Goal: Task Accomplishment & Management: Manage account settings

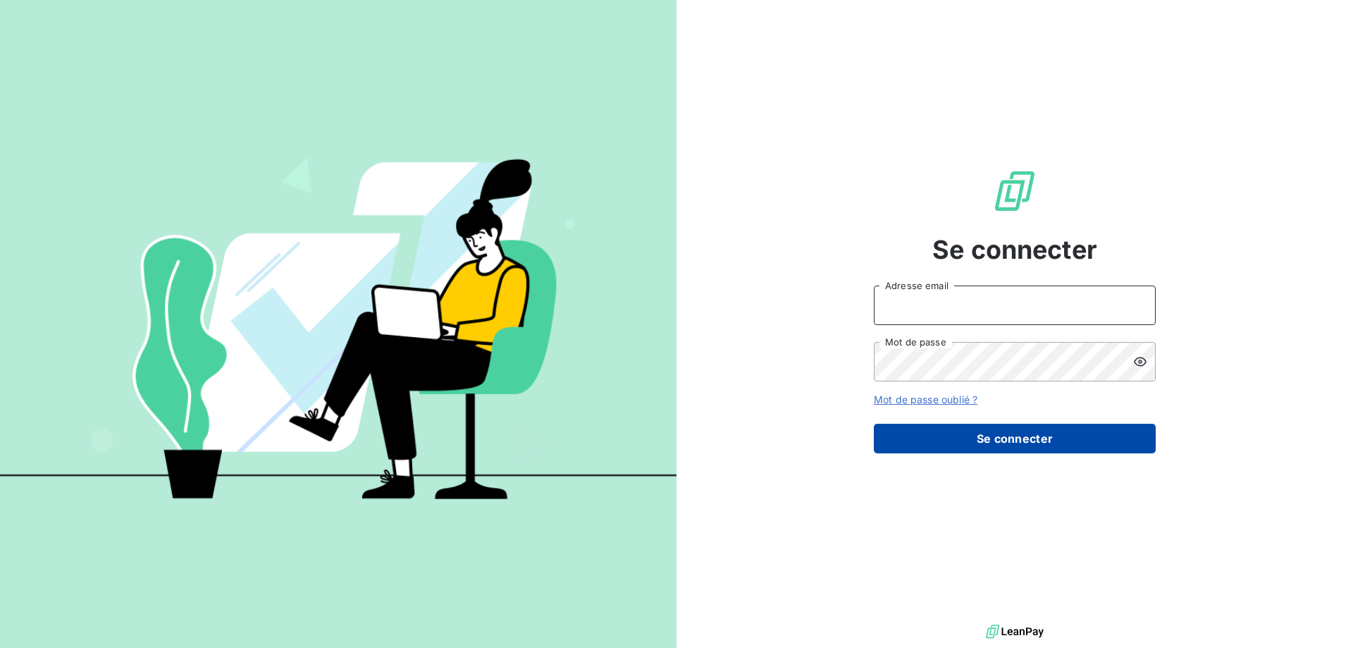
type input "[PERSON_NAME][EMAIL_ADDRESS][PERSON_NAME][DOMAIN_NAME]"
click at [998, 430] on button "Se connecter" at bounding box center [1015, 439] width 282 height 30
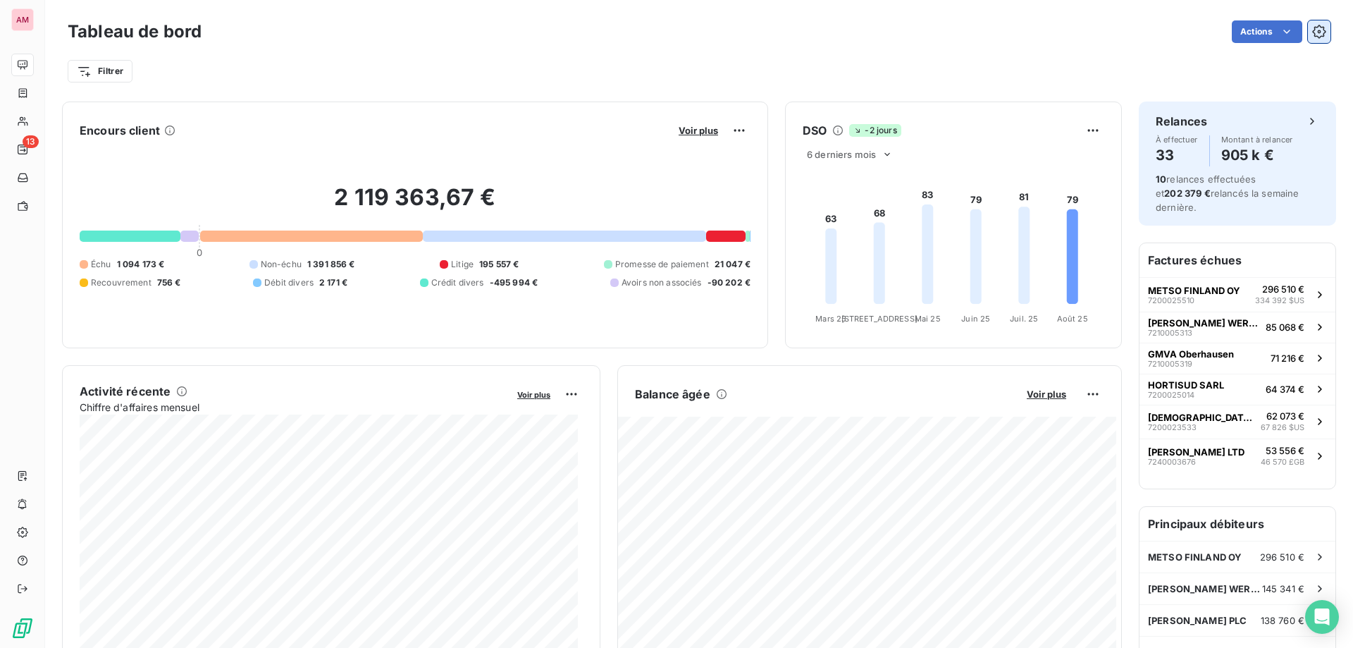
click at [1312, 38] on icon "button" at bounding box center [1319, 32] width 14 height 14
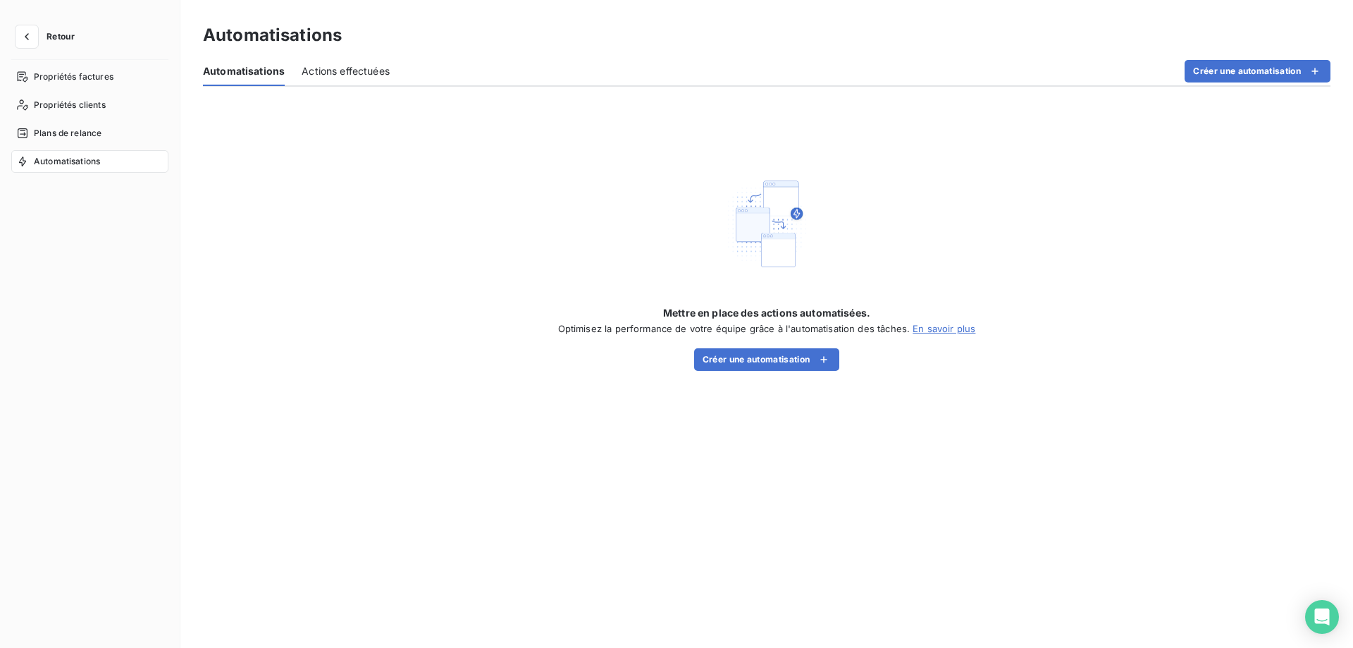
click at [40, 39] on button "Retour" at bounding box center [48, 36] width 75 height 23
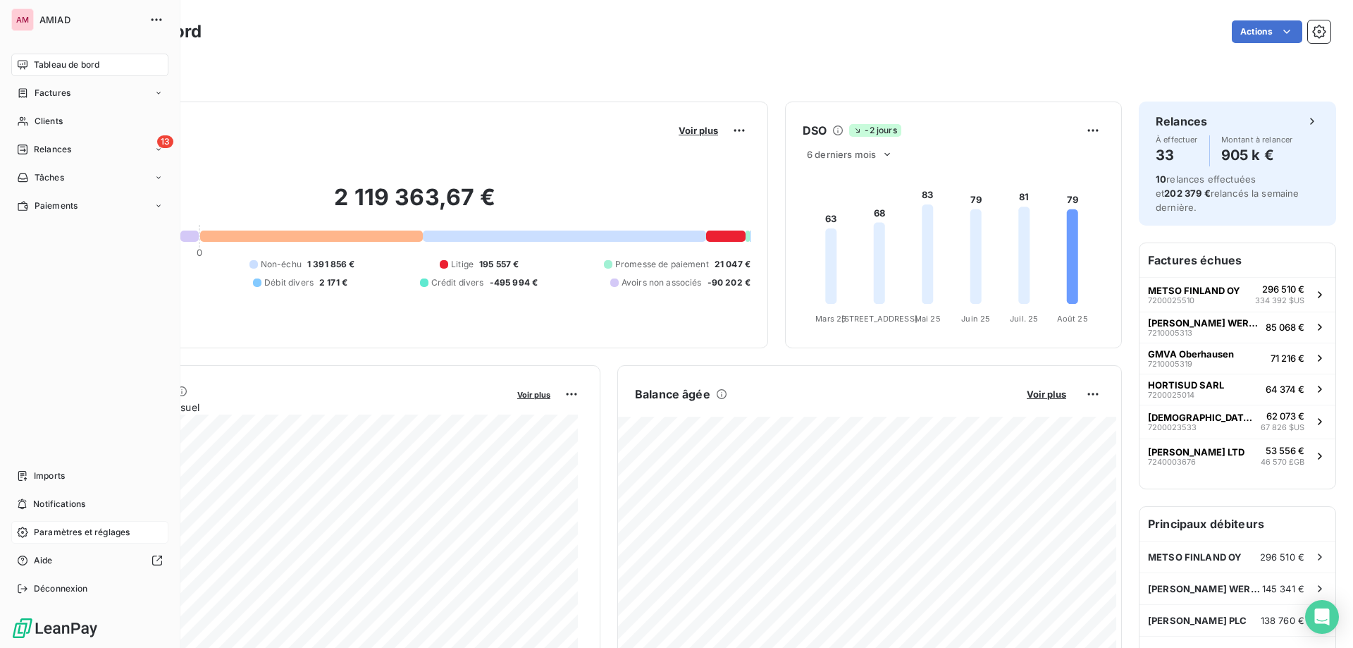
click at [68, 524] on div "Paramètres et réglages" at bounding box center [89, 532] width 157 height 23
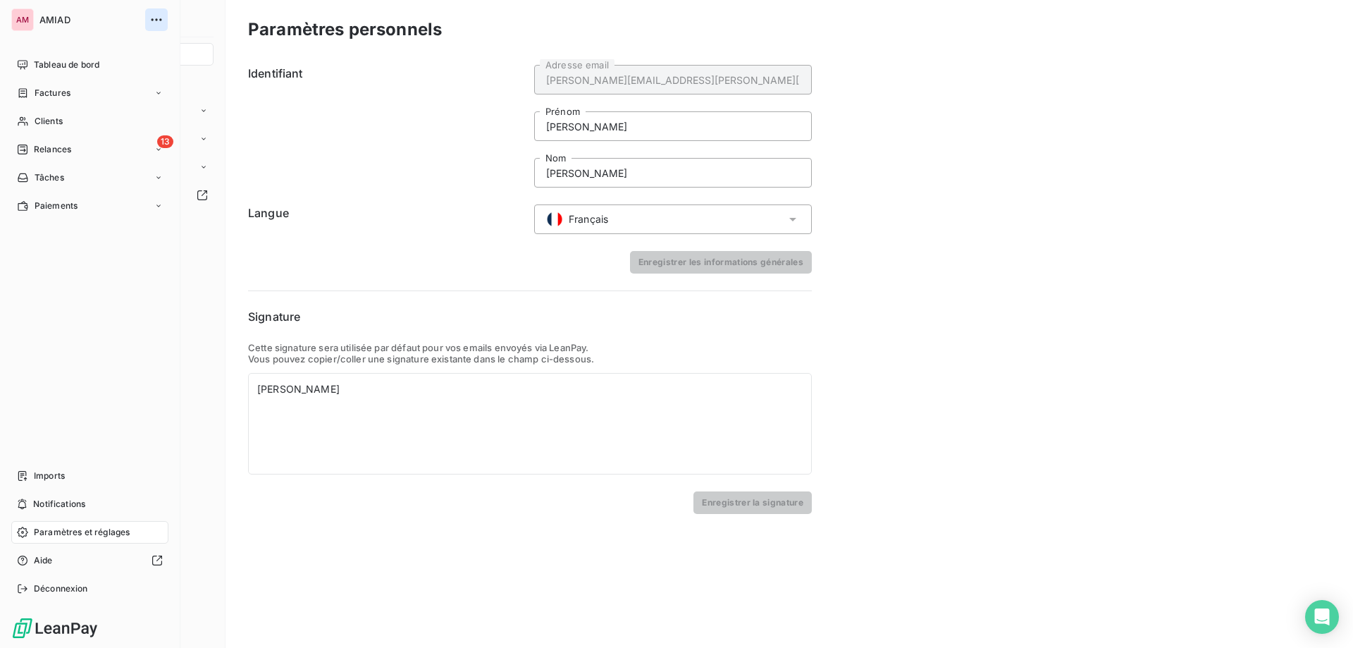
click at [149, 11] on button "button" at bounding box center [156, 19] width 23 height 23
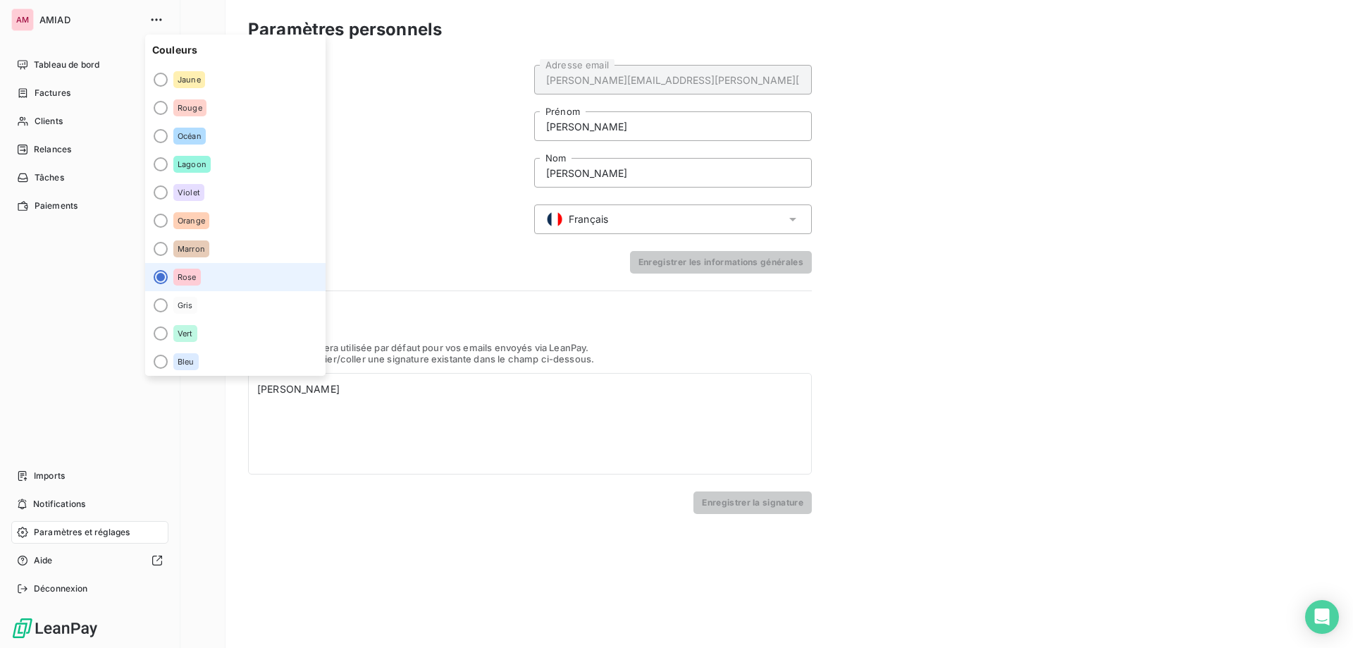
click at [23, 20] on div "AM" at bounding box center [22, 19] width 23 height 23
click at [51, 18] on span "AMIAD" at bounding box center [90, 19] width 102 height 11
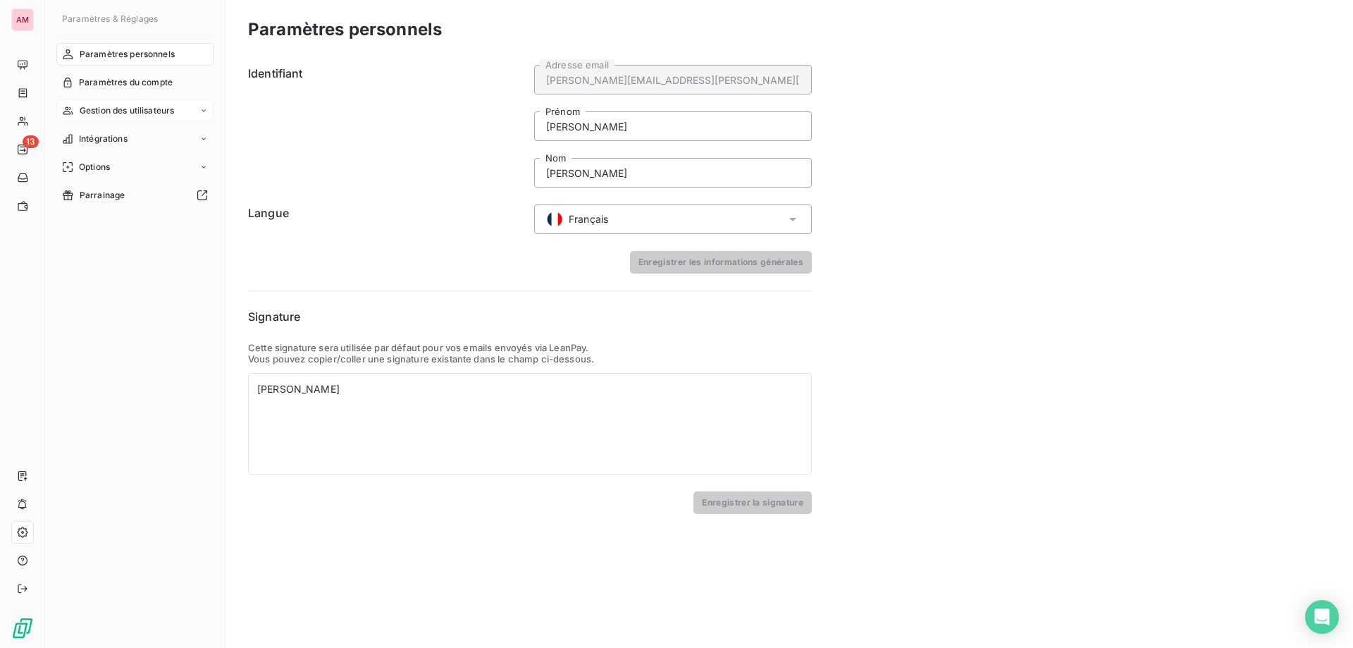
click at [184, 107] on div "Gestion des utilisateurs" at bounding box center [134, 110] width 157 height 23
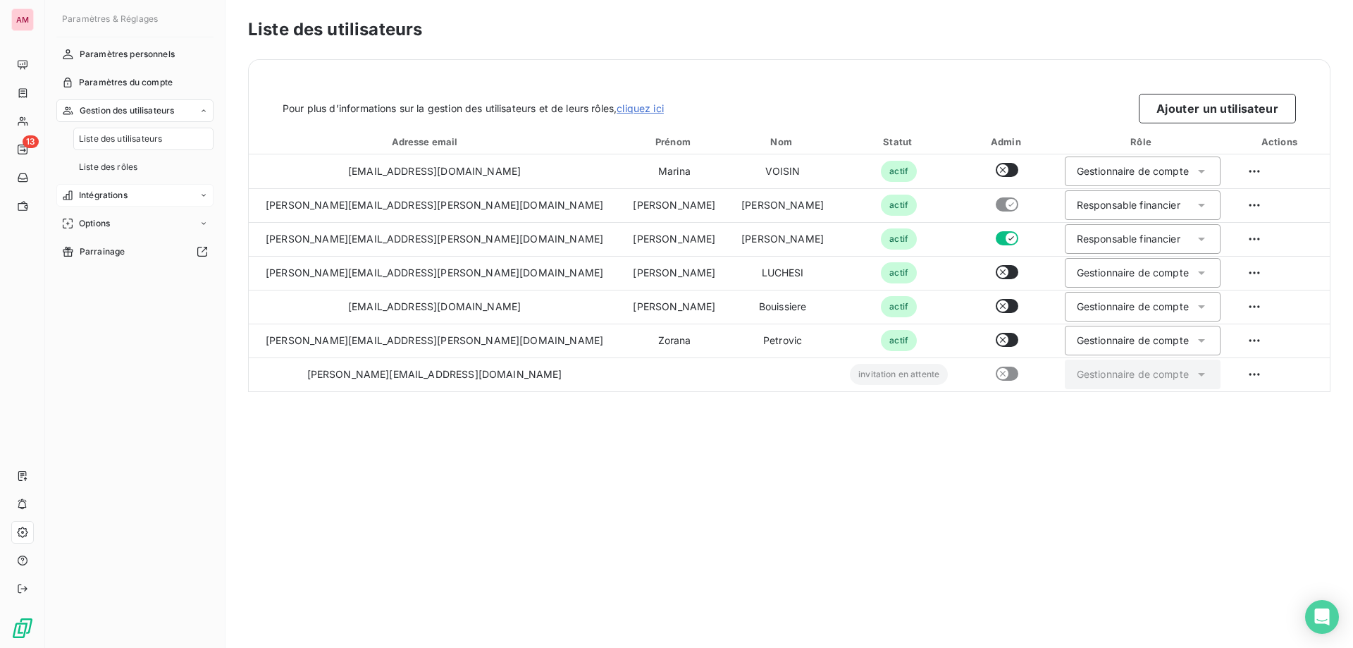
click at [112, 202] on span "Intégrations" at bounding box center [103, 195] width 49 height 13
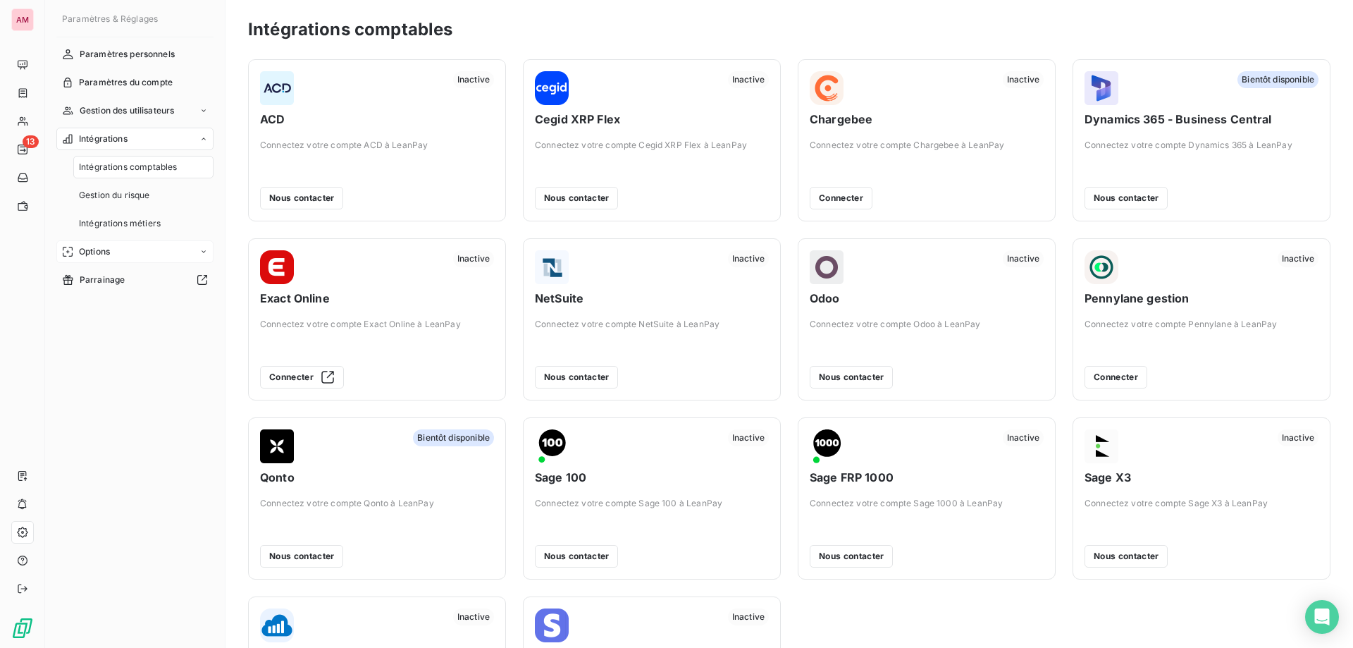
click at [126, 254] on div "Options" at bounding box center [134, 251] width 157 height 23
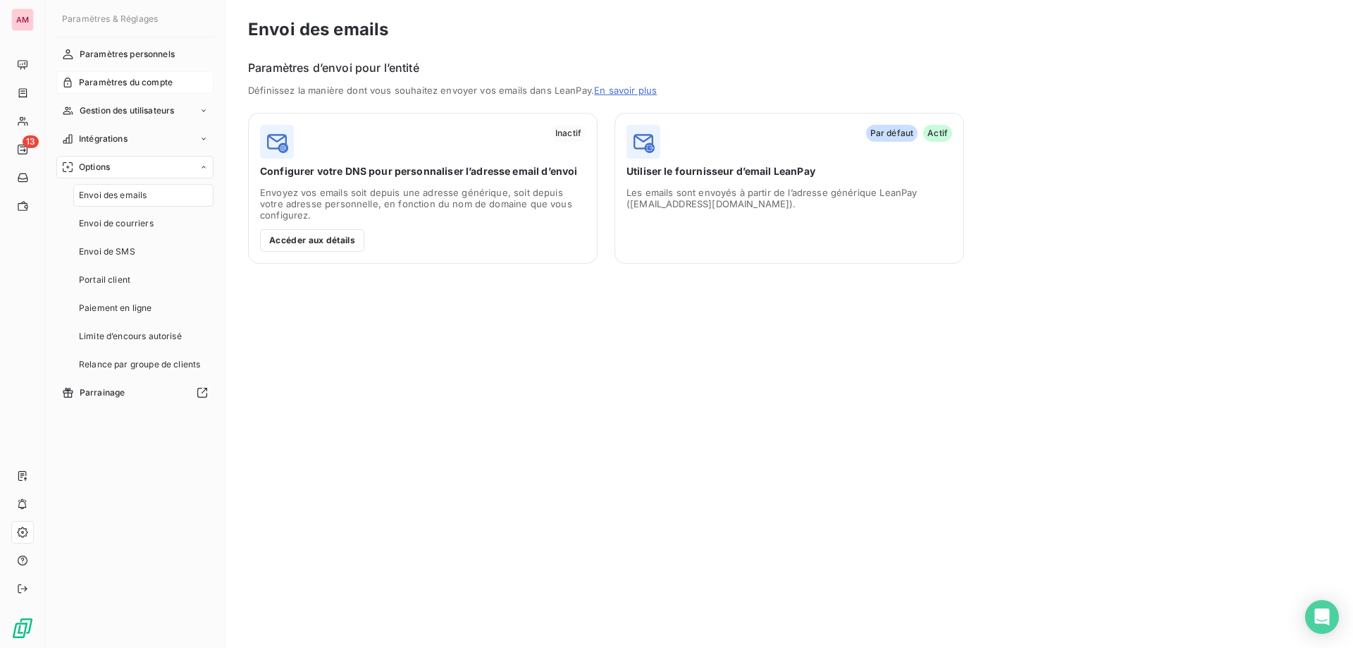
click at [157, 78] on span "Paramètres du compte" at bounding box center [126, 82] width 94 height 13
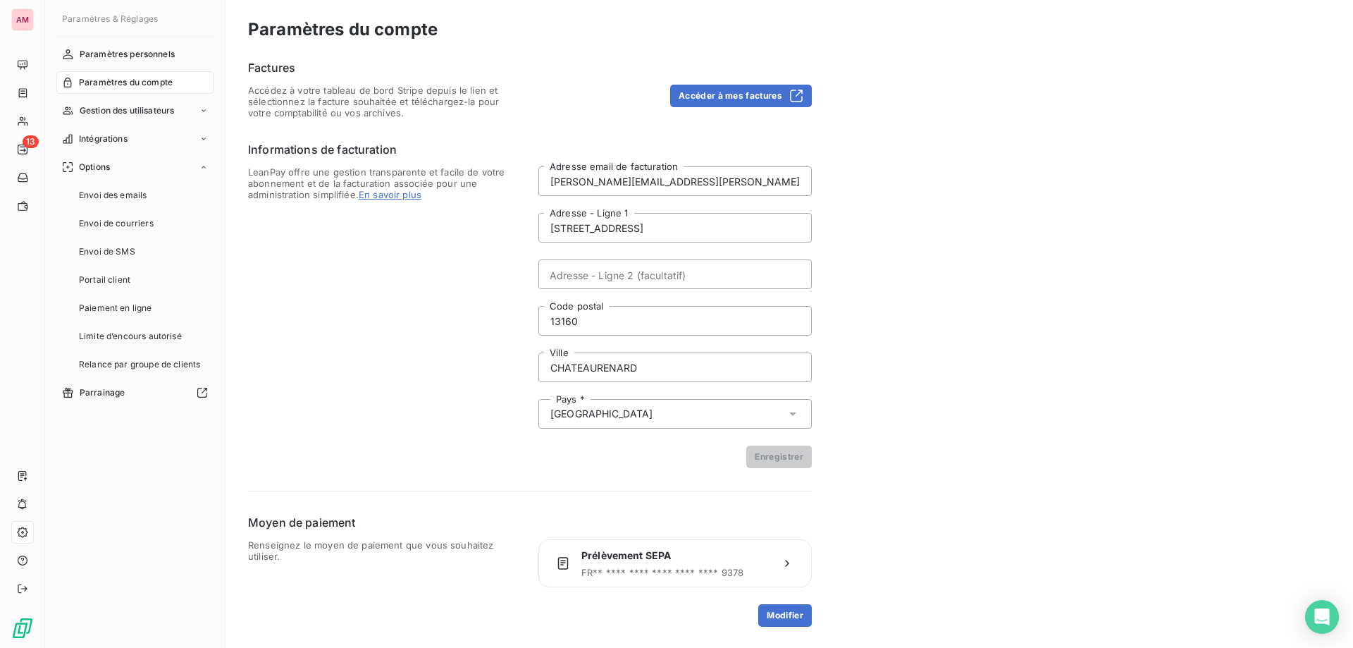
click at [868, 345] on div "Paramètres du compte Factures Accédez à votre tableau de bord Stripe depuis le …" at bounding box center [790, 324] width 1128 height 648
click at [723, 94] on button "Accéder à mes factures" at bounding box center [741, 96] width 142 height 23
